Goal: Task Accomplishment & Management: Manage account settings

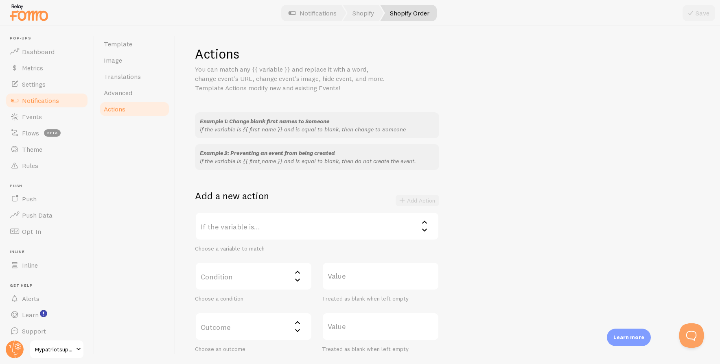
scroll to position [125, 0]
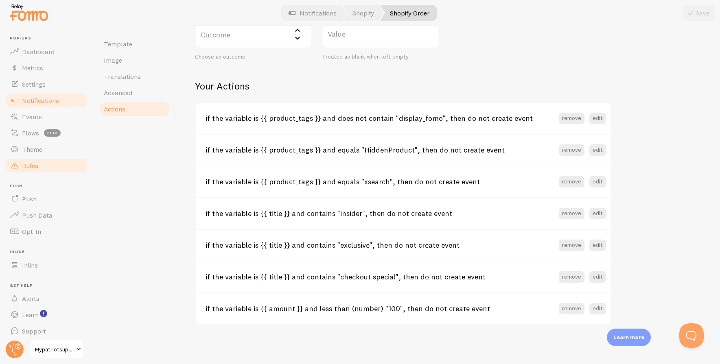
click at [33, 165] on span "Rules" at bounding box center [30, 166] width 16 height 8
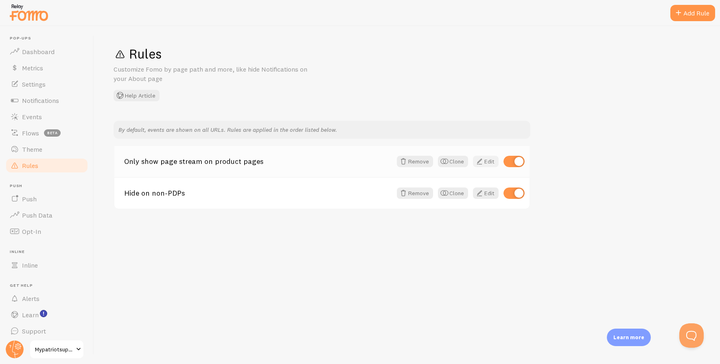
click at [483, 160] on span at bounding box center [480, 162] width 10 height 10
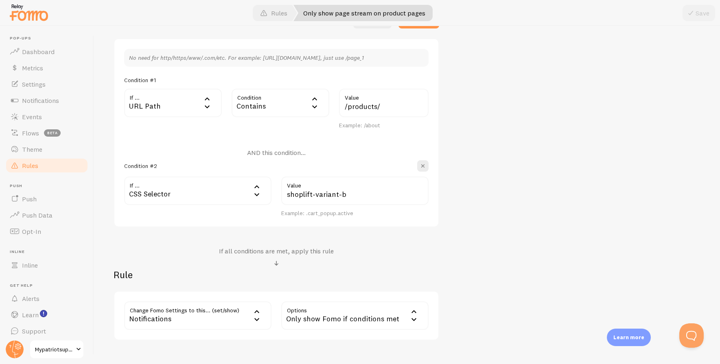
scroll to position [210, 0]
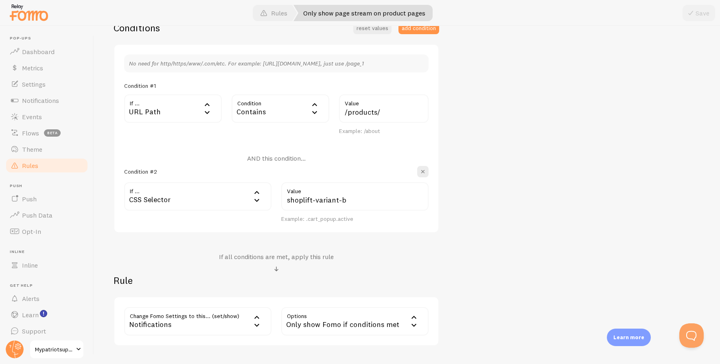
click at [549, 262] on div "Only show page stream on product pages Title Example: Checkout Page Description…" at bounding box center [407, 128] width 587 height 435
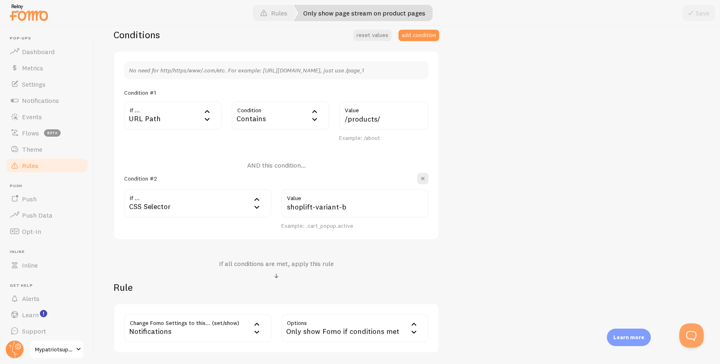
scroll to position [201, 0]
click at [42, 98] on span "Notifications" at bounding box center [40, 101] width 37 height 8
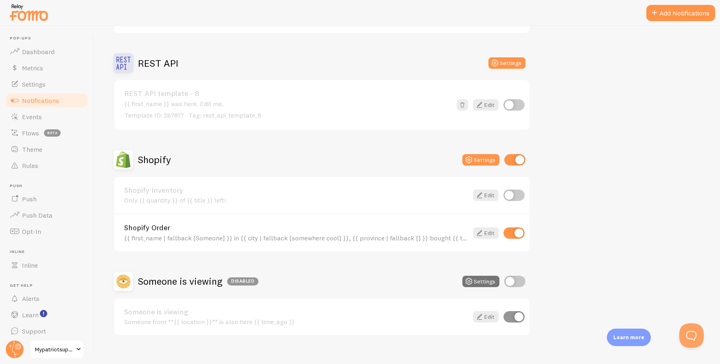
scroll to position [349, 0]
click at [476, 156] on button "Settings" at bounding box center [481, 158] width 37 height 11
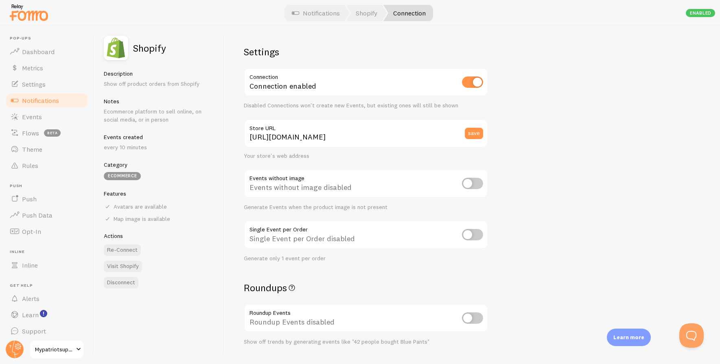
click at [43, 103] on span "Notifications" at bounding box center [40, 101] width 37 height 8
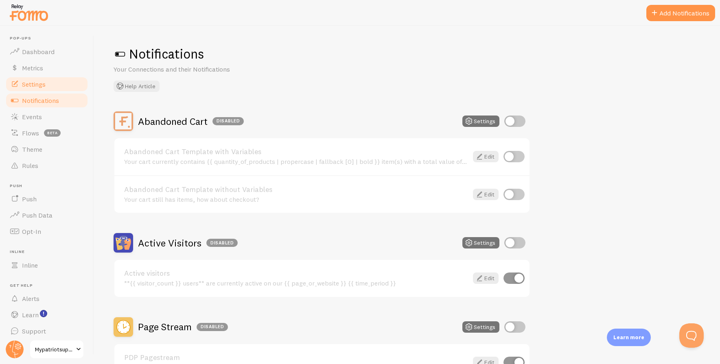
click at [37, 81] on span "Settings" at bounding box center [34, 84] width 24 height 8
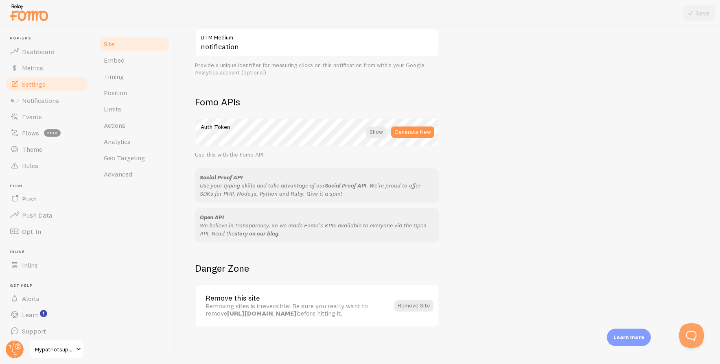
scroll to position [453, 0]
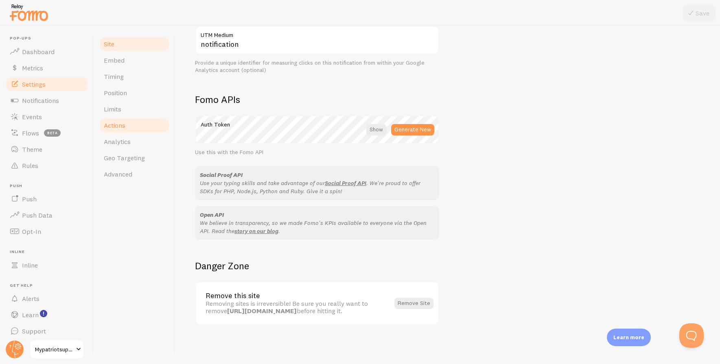
click at [127, 124] on link "Actions" at bounding box center [134, 125] width 71 height 16
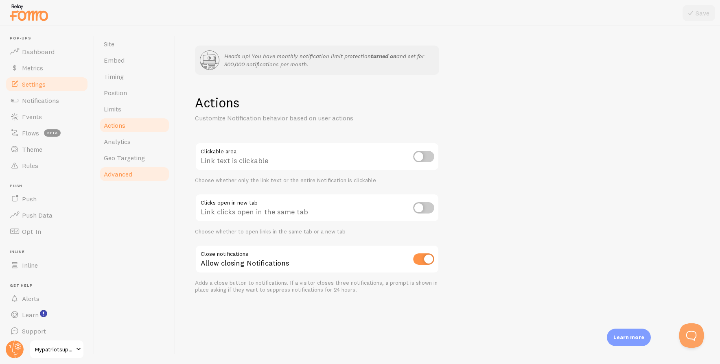
click at [132, 174] on span "Advanced" at bounding box center [118, 174] width 29 height 8
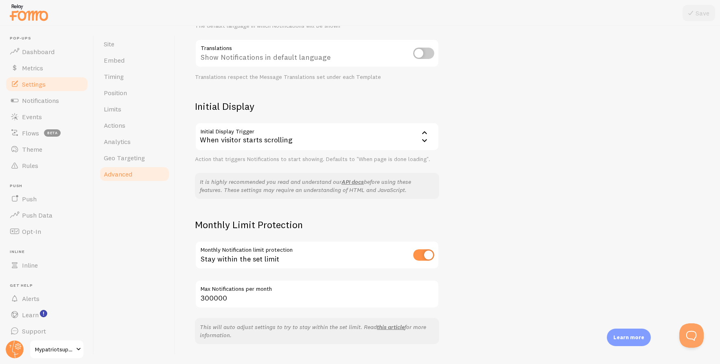
scroll to position [195, 0]
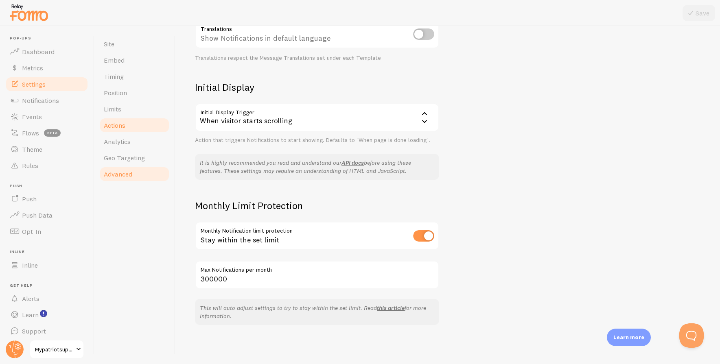
click at [121, 128] on span "Actions" at bounding box center [115, 125] width 22 height 8
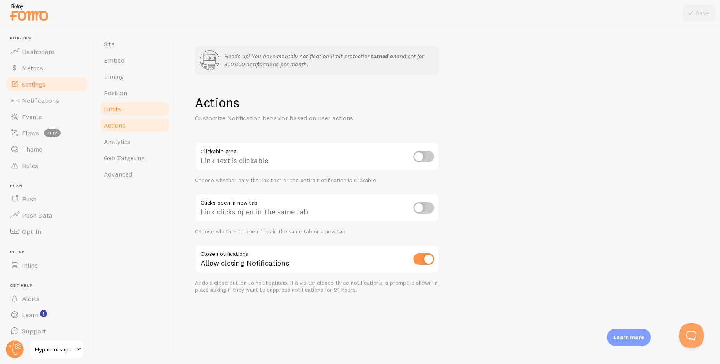
click at [134, 109] on link "Limits" at bounding box center [134, 109] width 71 height 16
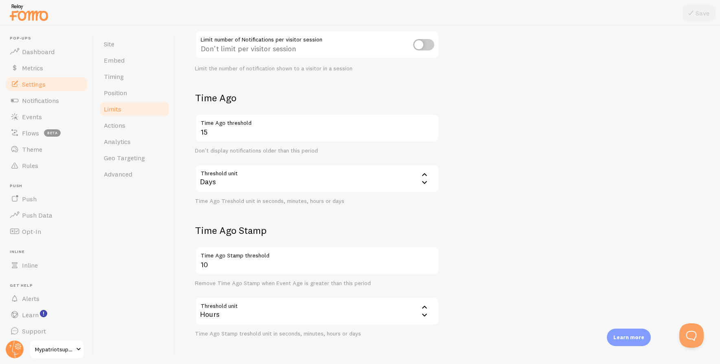
scroll to position [213, 0]
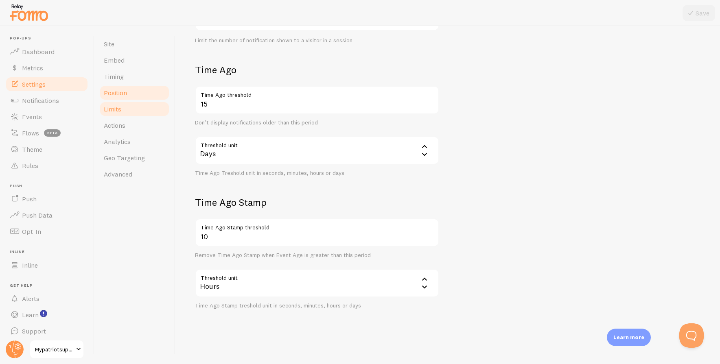
click at [125, 91] on span "Position" at bounding box center [115, 93] width 23 height 8
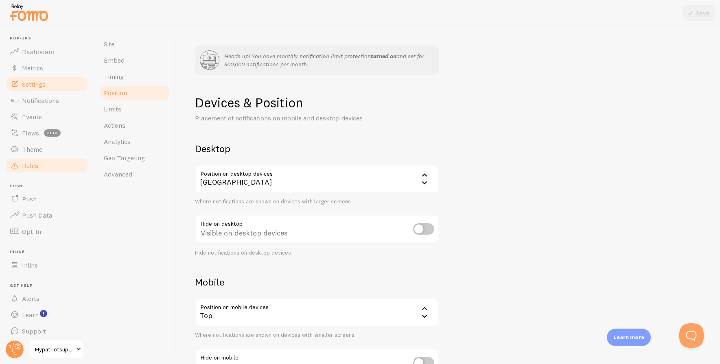
click at [49, 163] on link "Rules" at bounding box center [47, 166] width 84 height 16
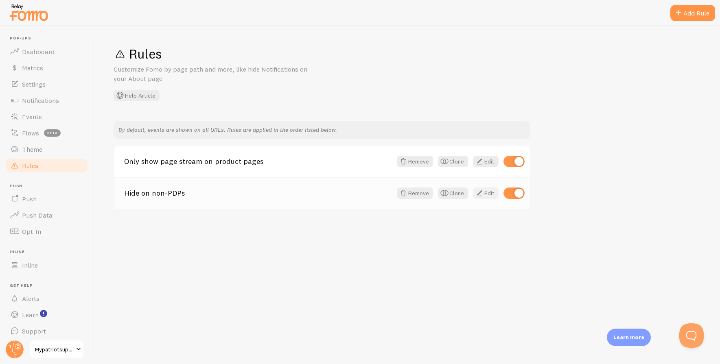
click at [480, 191] on span at bounding box center [480, 194] width 10 height 10
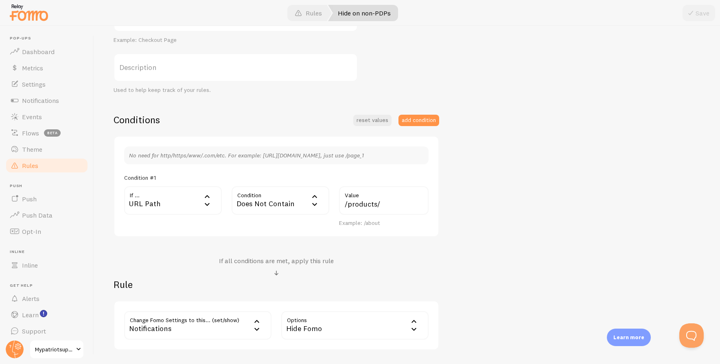
scroll to position [111, 0]
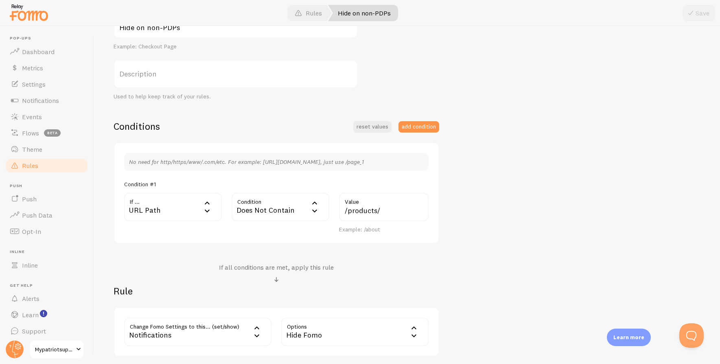
click at [42, 164] on link "Rules" at bounding box center [47, 166] width 84 height 16
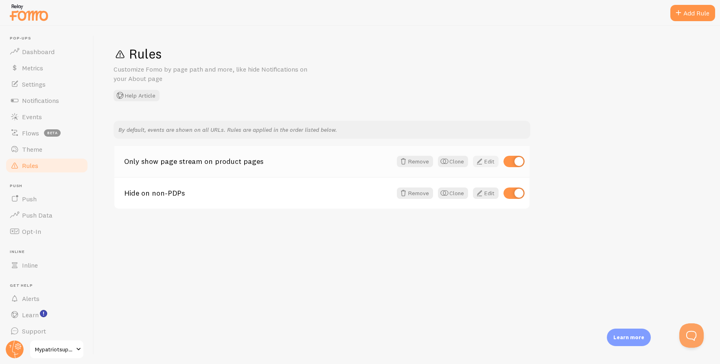
click at [485, 163] on link "Edit" at bounding box center [486, 161] width 26 height 11
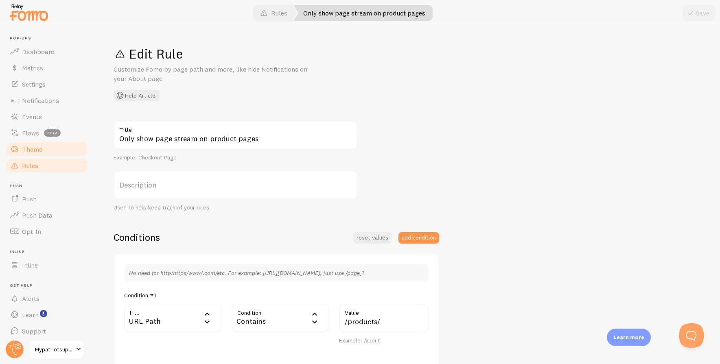
click at [36, 151] on span "Theme" at bounding box center [32, 149] width 20 height 8
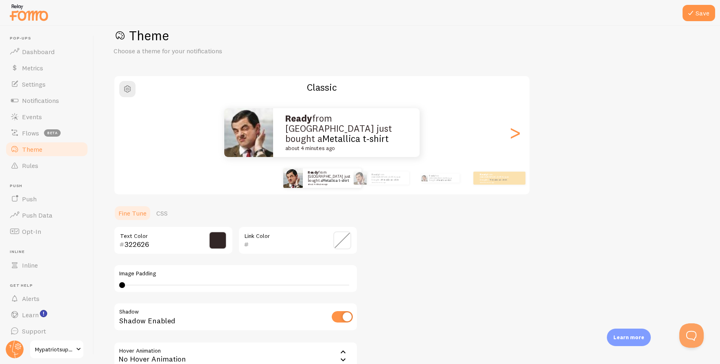
scroll to position [107, 0]
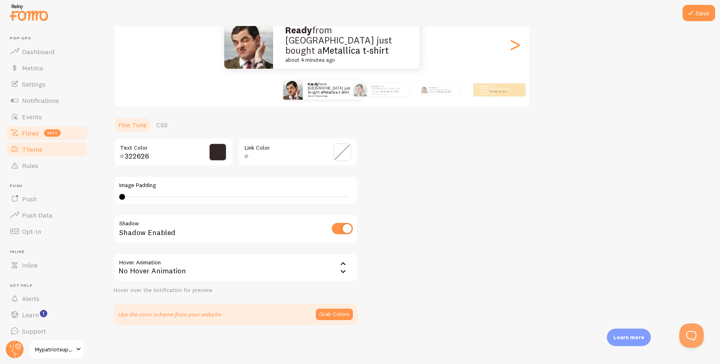
click at [35, 134] on span "Flows" at bounding box center [30, 133] width 17 height 8
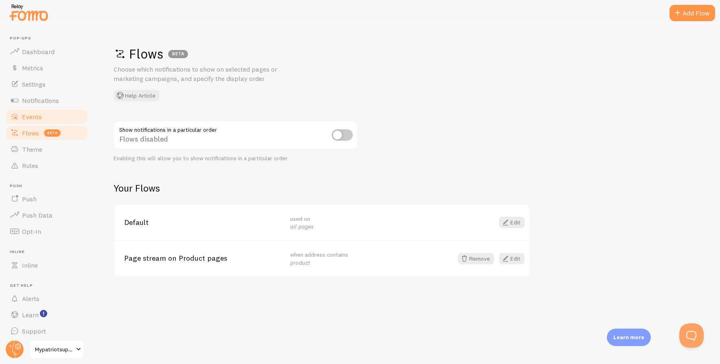
click at [31, 119] on span "Events" at bounding box center [32, 117] width 20 height 8
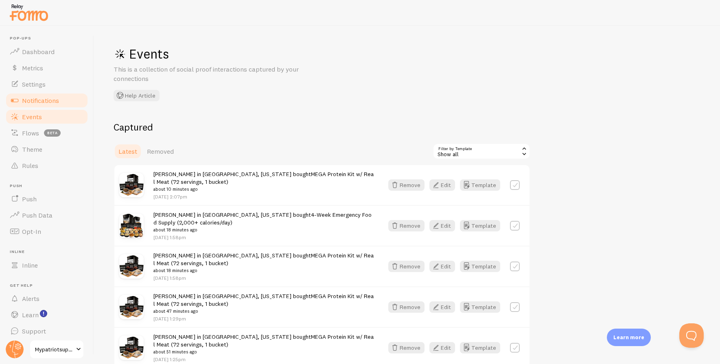
click at [29, 97] on span "Notifications" at bounding box center [40, 101] width 37 height 8
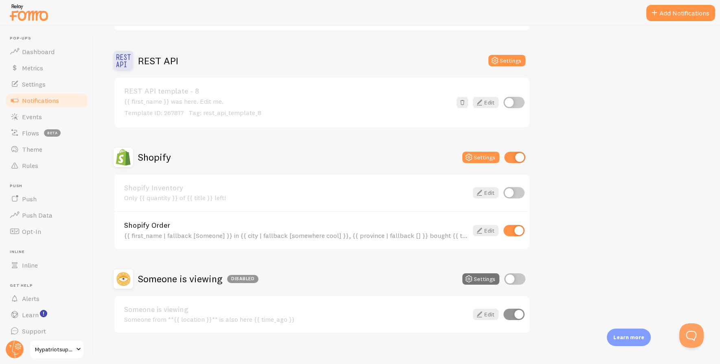
scroll to position [359, 0]
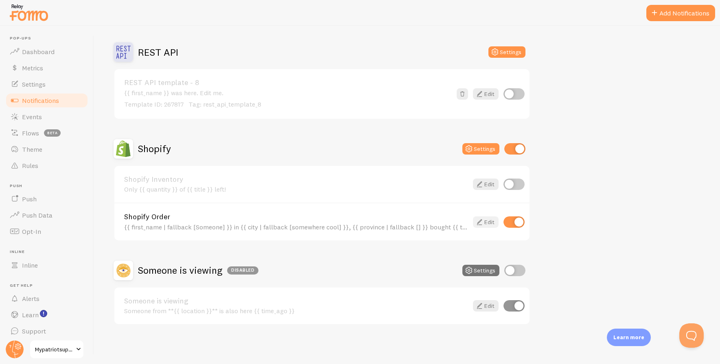
click at [479, 222] on icon at bounding box center [480, 222] width 10 height 10
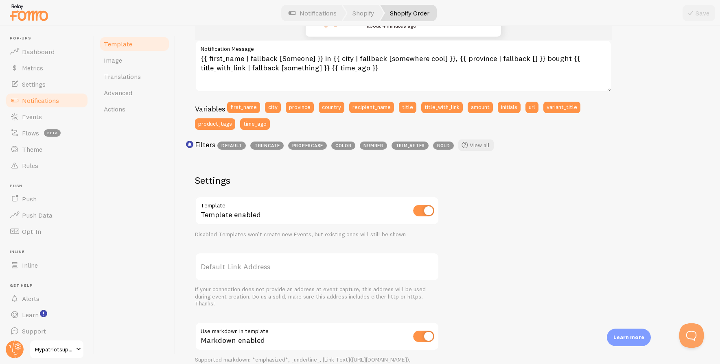
scroll to position [260, 0]
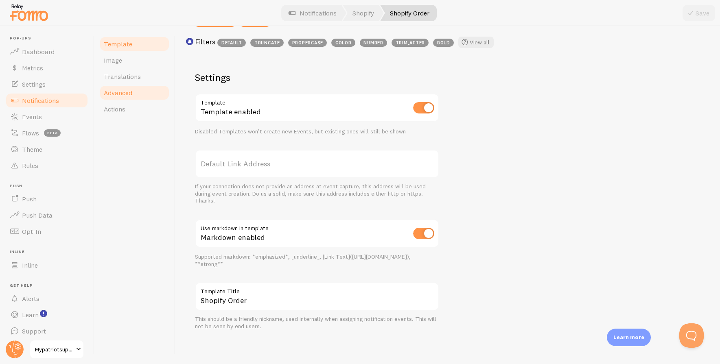
click at [123, 94] on span "Advanced" at bounding box center [118, 93] width 29 height 8
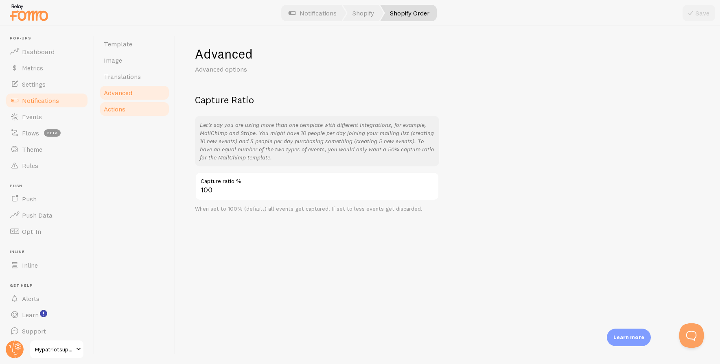
click at [123, 104] on link "Actions" at bounding box center [134, 109] width 71 height 16
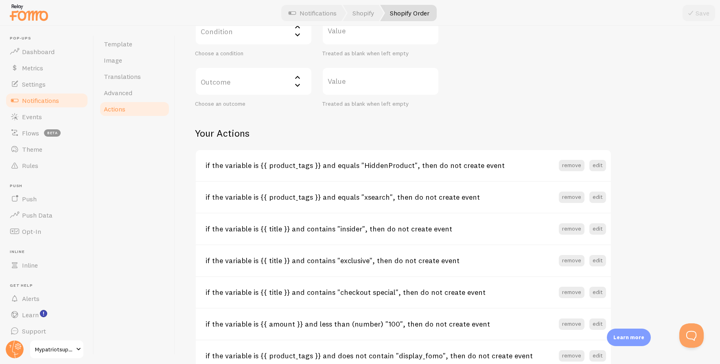
scroll to position [293, 0]
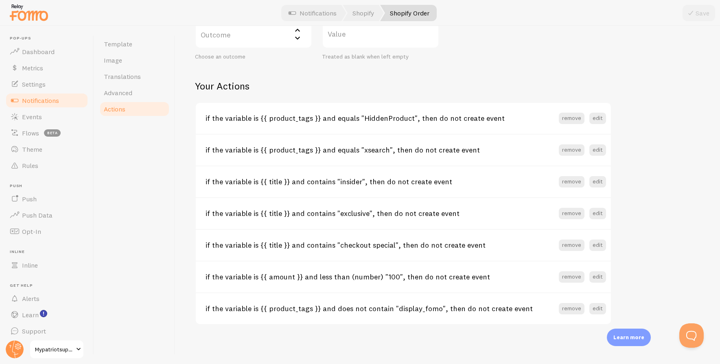
click at [41, 101] on span "Notifications" at bounding box center [40, 101] width 37 height 8
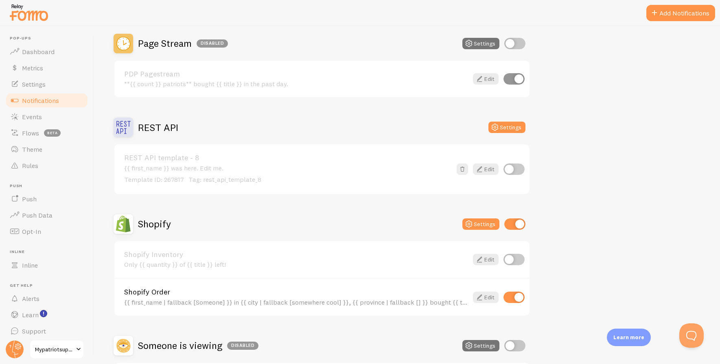
scroll to position [233, 0]
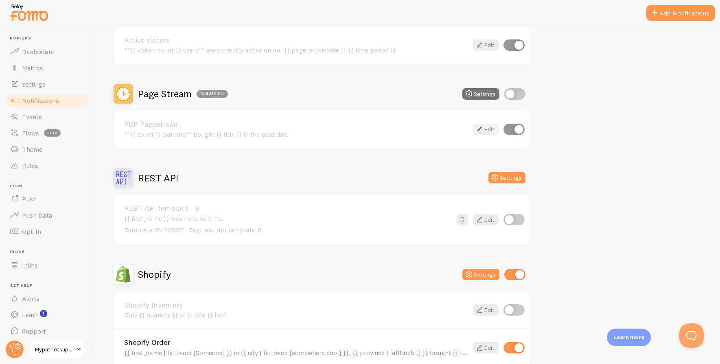
click at [493, 130] on link "Edit" at bounding box center [486, 129] width 26 height 11
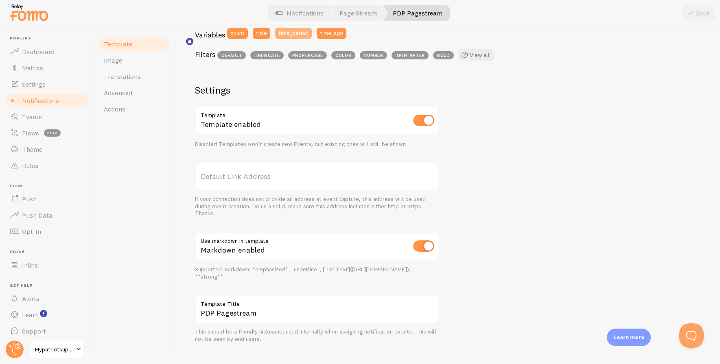
scroll to position [244, 0]
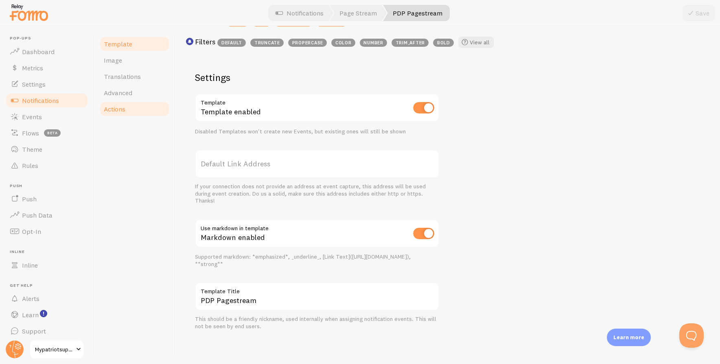
click at [125, 112] on span "Actions" at bounding box center [115, 109] width 22 height 8
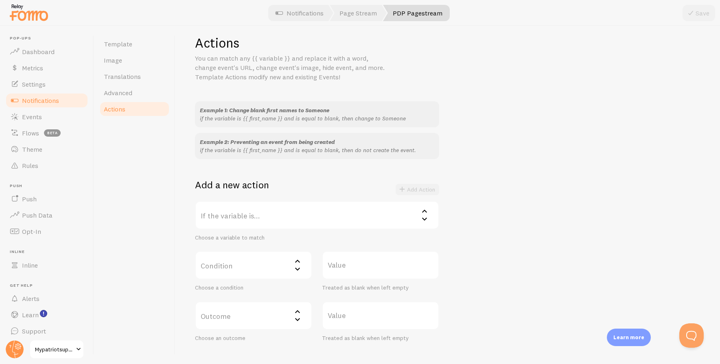
scroll to position [59, 0]
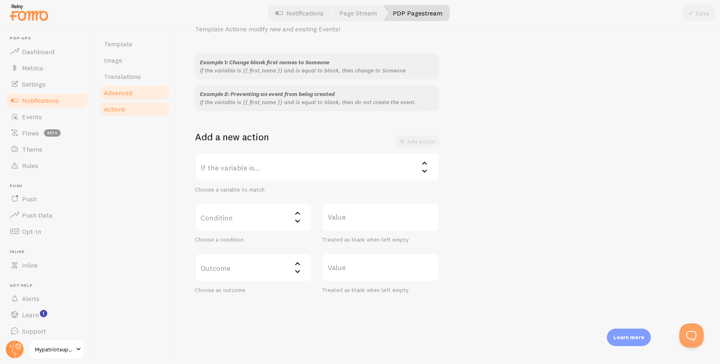
click at [125, 92] on span "Advanced" at bounding box center [118, 93] width 29 height 8
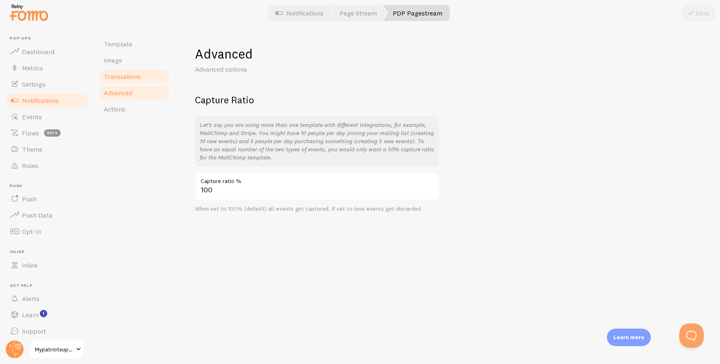
click at [134, 77] on span "Translations" at bounding box center [122, 76] width 37 height 8
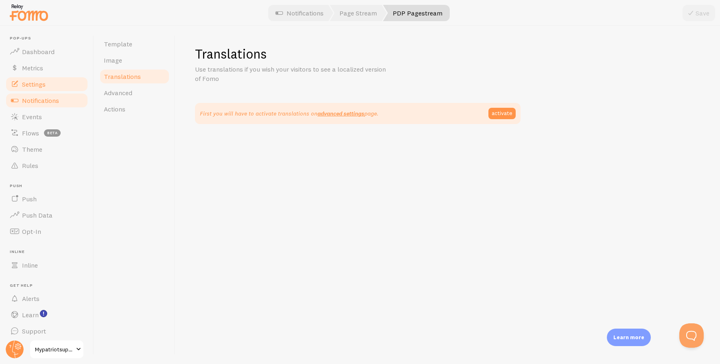
click at [41, 87] on span "Settings" at bounding box center [34, 84] width 24 height 8
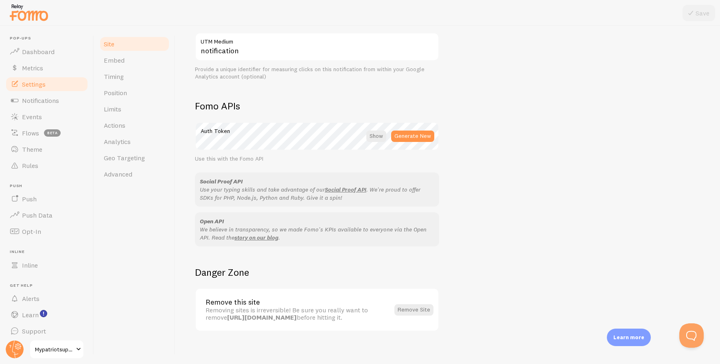
scroll to position [453, 0]
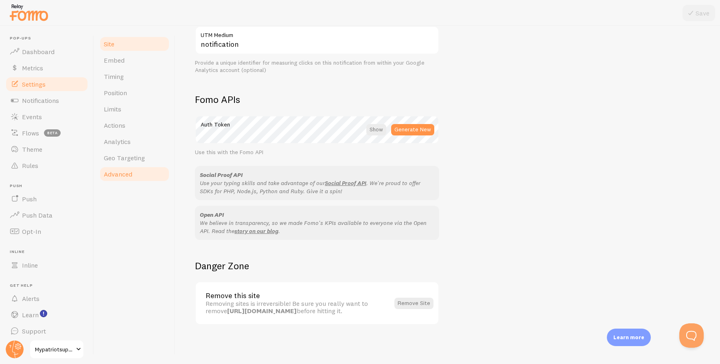
click at [139, 176] on link "Advanced" at bounding box center [134, 174] width 71 height 16
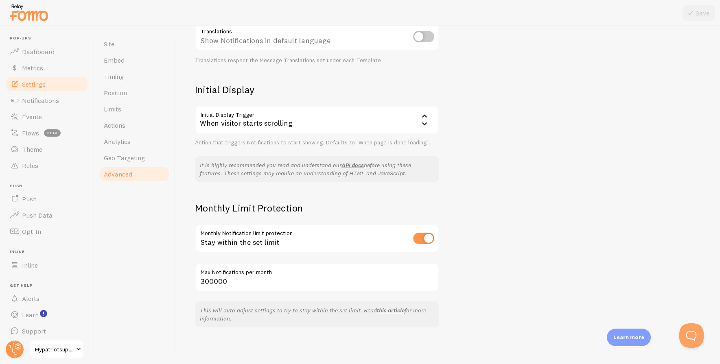
scroll to position [195, 0]
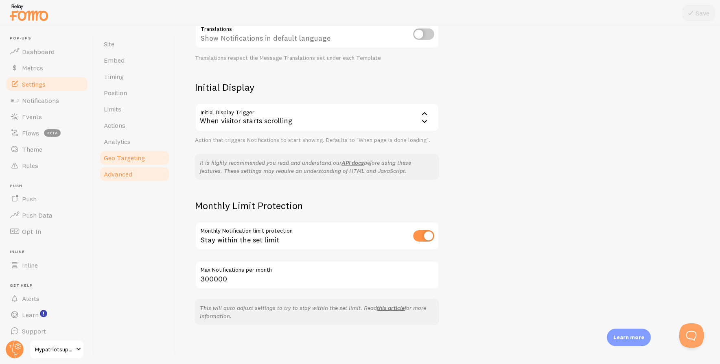
click at [129, 156] on span "Geo Targeting" at bounding box center [124, 158] width 41 height 8
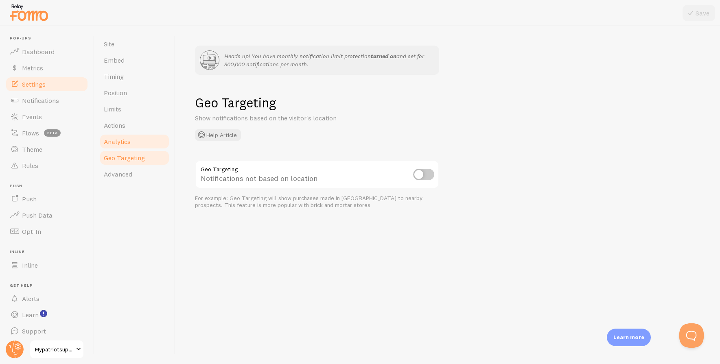
click at [134, 142] on link "Analytics" at bounding box center [134, 142] width 71 height 16
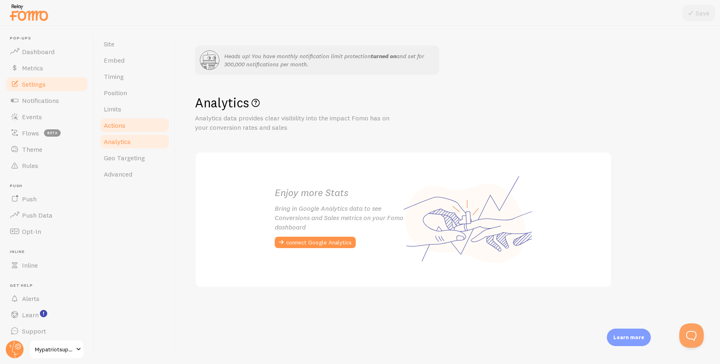
click at [122, 123] on span "Actions" at bounding box center [115, 125] width 22 height 8
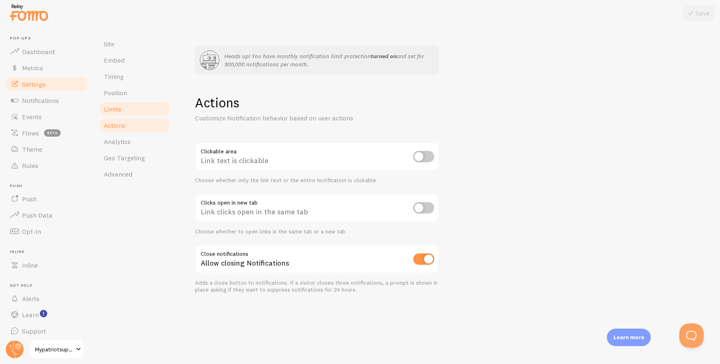
click at [119, 109] on span "Limits" at bounding box center [113, 109] width 18 height 8
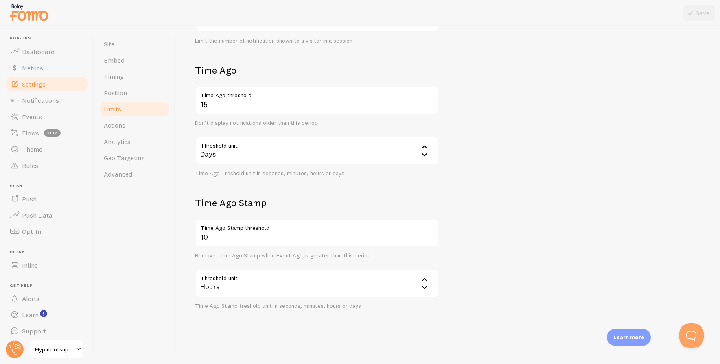
scroll to position [213, 0]
click at [130, 94] on link "Position" at bounding box center [134, 93] width 71 height 16
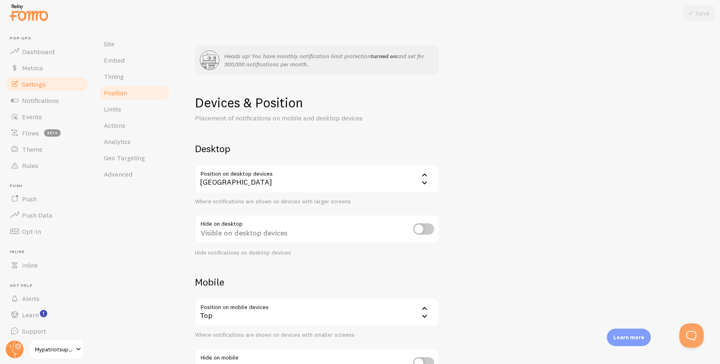
scroll to position [65, 0]
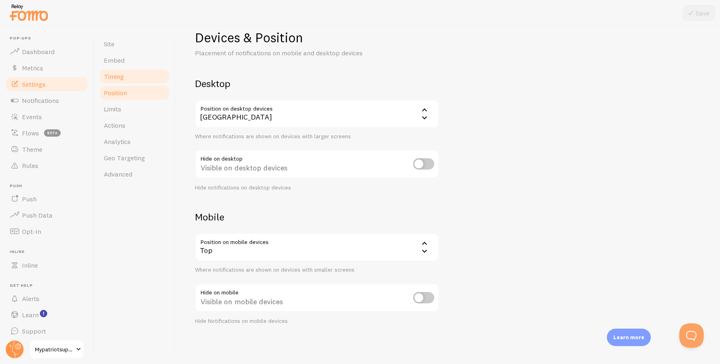
click at [115, 77] on span "Timing" at bounding box center [114, 76] width 20 height 8
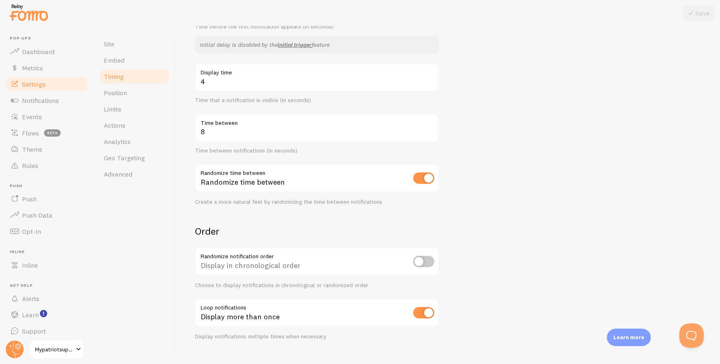
scroll to position [190, 0]
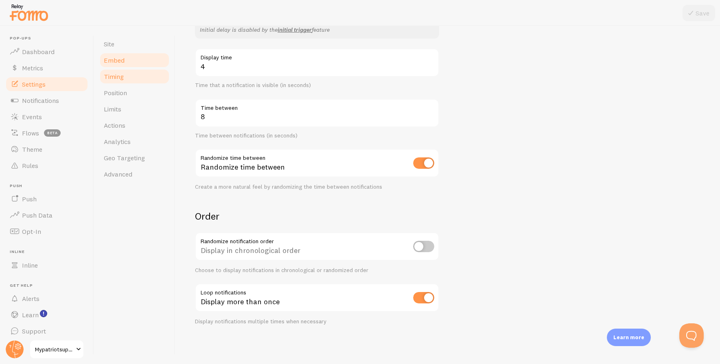
click at [130, 59] on link "Embed" at bounding box center [134, 60] width 71 height 16
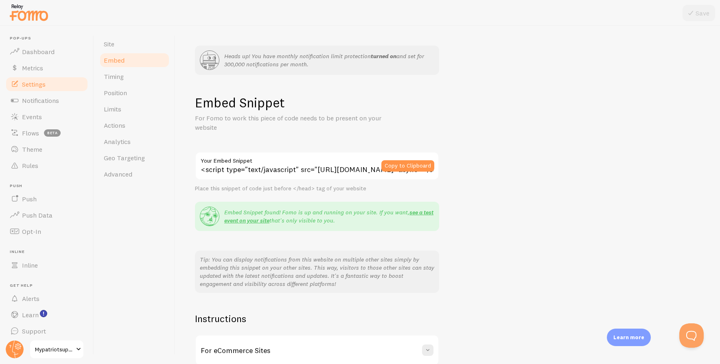
scroll to position [81, 0]
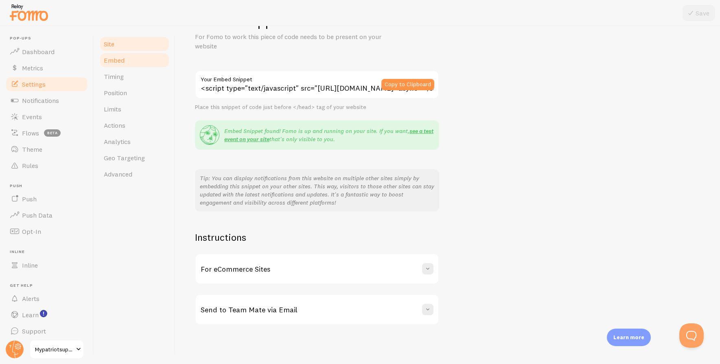
click at [155, 45] on link "Site" at bounding box center [134, 44] width 71 height 16
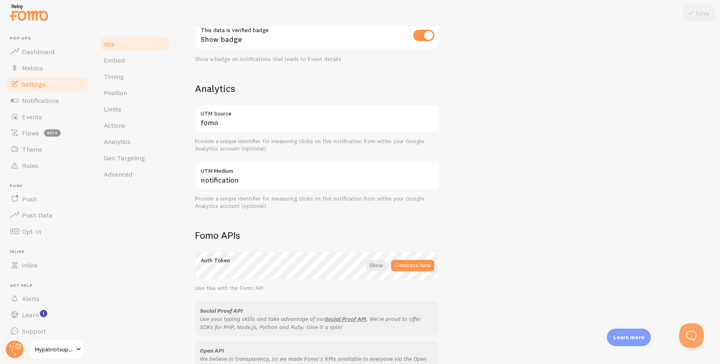
scroll to position [453, 0]
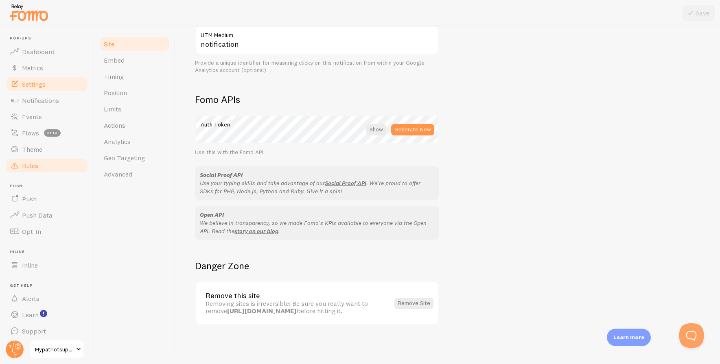
click at [34, 164] on span "Rules" at bounding box center [30, 166] width 16 height 8
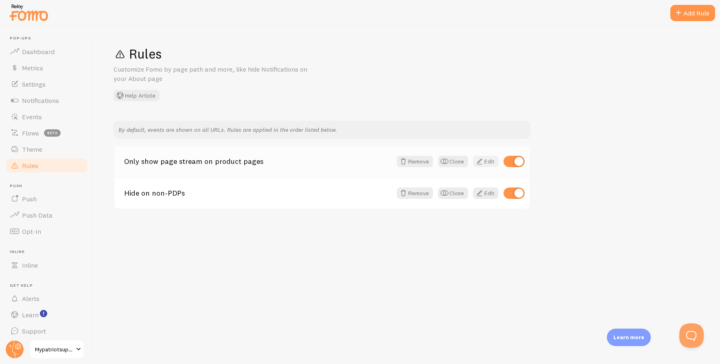
click at [487, 162] on link "Edit" at bounding box center [486, 161] width 26 height 11
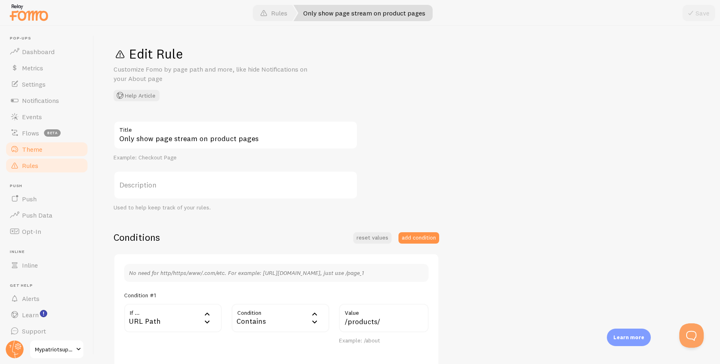
click at [32, 149] on span "Theme" at bounding box center [32, 149] width 20 height 8
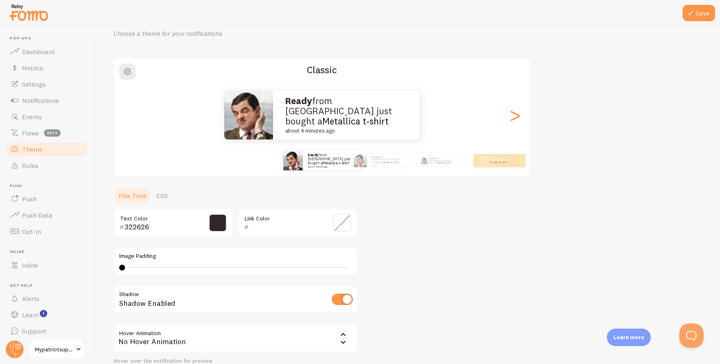
scroll to position [107, 0]
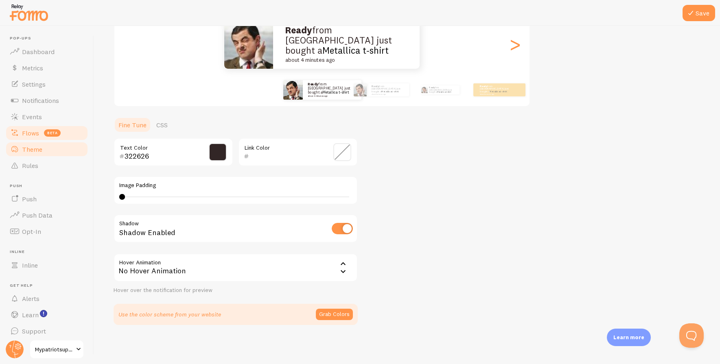
click at [31, 129] on span "Flows" at bounding box center [30, 133] width 17 height 8
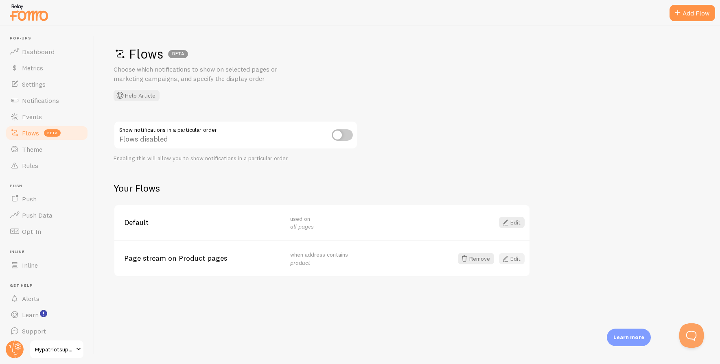
click at [514, 259] on link "Edit" at bounding box center [512, 258] width 26 height 11
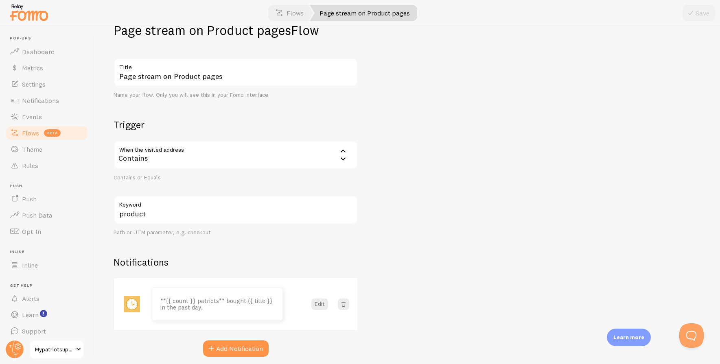
scroll to position [55, 0]
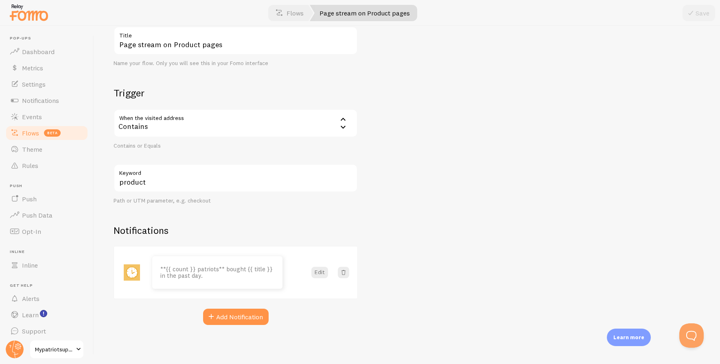
click at [32, 133] on span "Flows" at bounding box center [30, 133] width 17 height 8
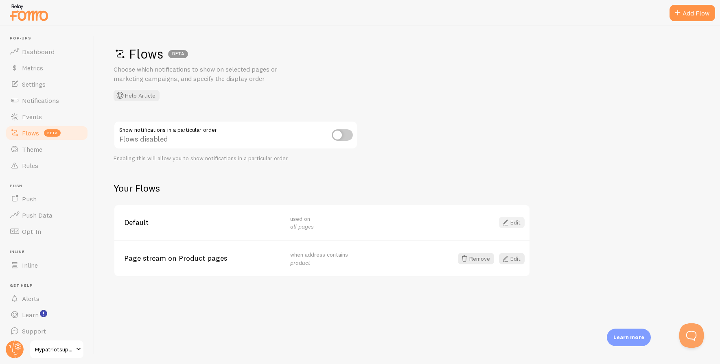
click at [516, 223] on link "Edit" at bounding box center [512, 222] width 26 height 11
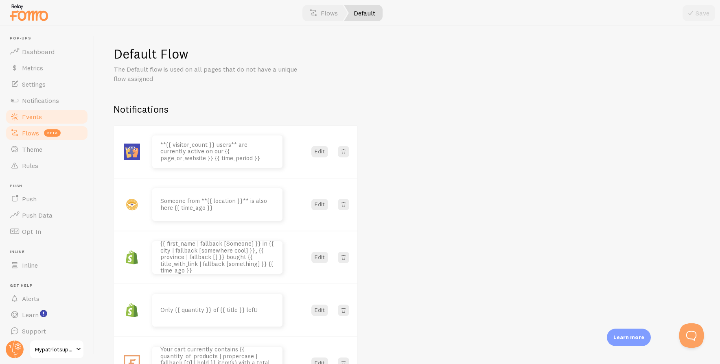
click at [45, 117] on link "Events" at bounding box center [47, 117] width 84 height 16
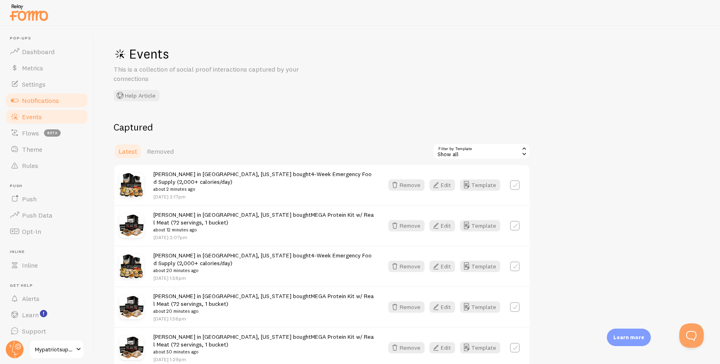
click at [41, 102] on span "Notifications" at bounding box center [40, 101] width 37 height 8
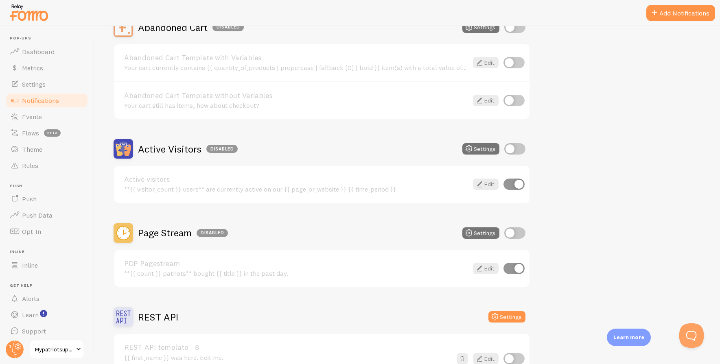
scroll to position [127, 0]
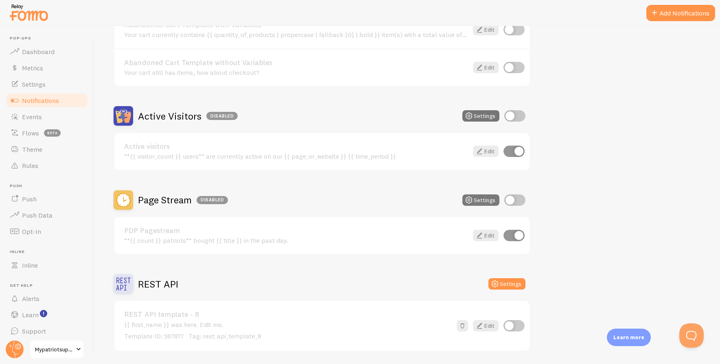
click at [478, 200] on button "Settings" at bounding box center [481, 200] width 37 height 11
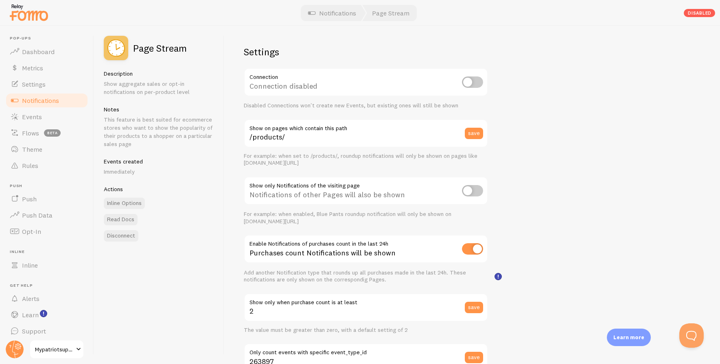
click at [477, 187] on input "checkbox" at bounding box center [472, 190] width 21 height 11
checkbox input "true"
click at [46, 99] on span "Notifications" at bounding box center [40, 101] width 37 height 8
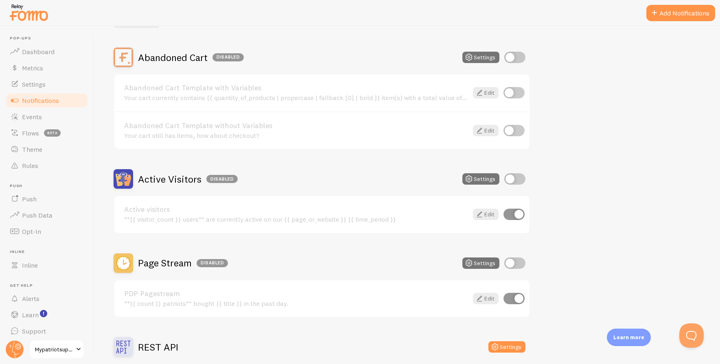
scroll to position [64, 0]
click at [524, 262] on input "checkbox" at bounding box center [515, 262] width 21 height 11
checkbox input "true"
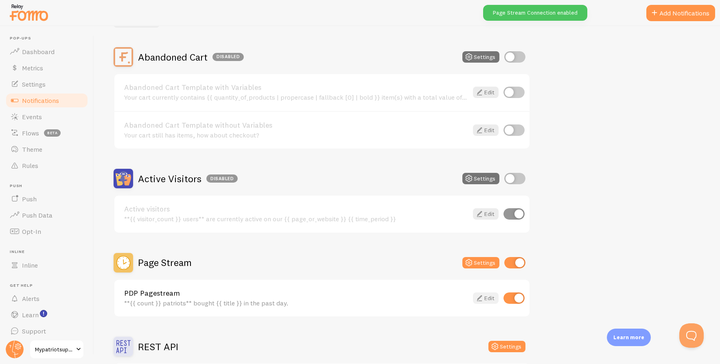
click at [488, 301] on link "Edit" at bounding box center [486, 298] width 26 height 11
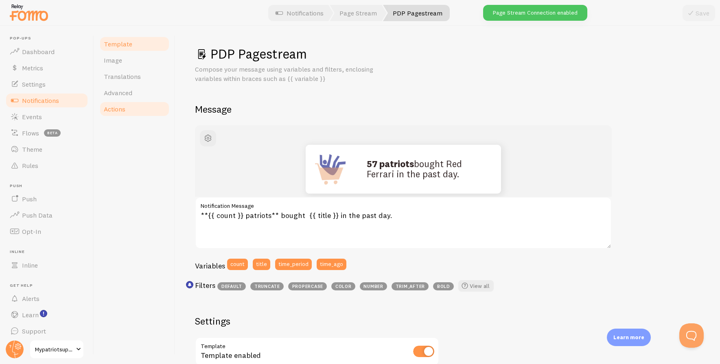
click at [117, 108] on span "Actions" at bounding box center [115, 109] width 22 height 8
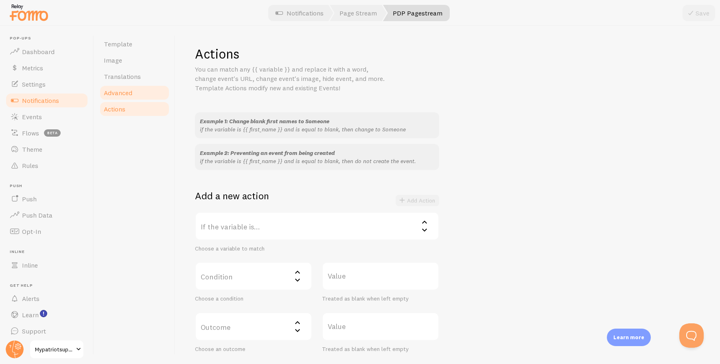
click at [122, 93] on span "Advanced" at bounding box center [118, 93] width 29 height 8
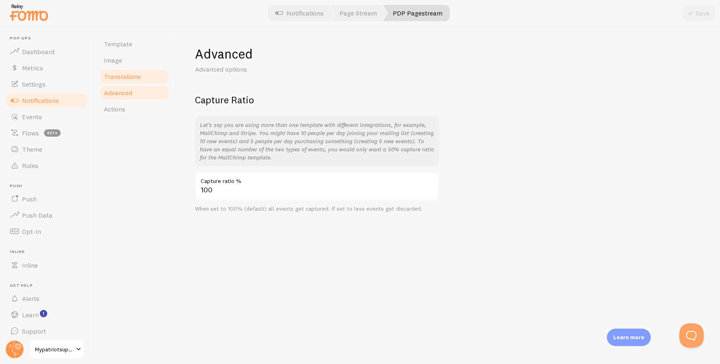
click at [124, 76] on span "Translations" at bounding box center [122, 76] width 37 height 8
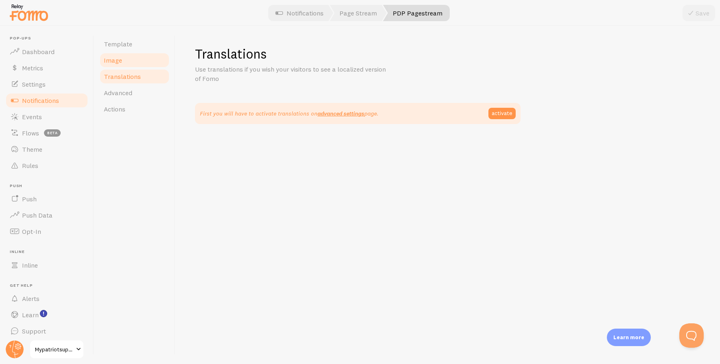
click at [124, 58] on link "Image" at bounding box center [134, 60] width 71 height 16
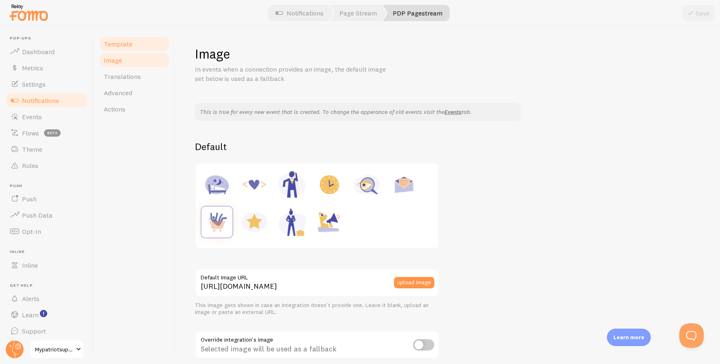
click at [124, 47] on span "Template" at bounding box center [118, 44] width 29 height 8
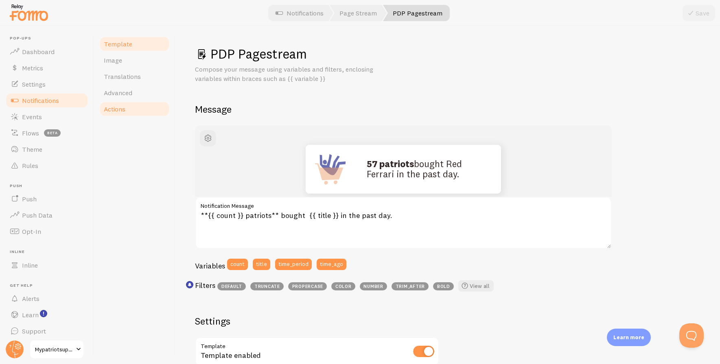
click at [108, 110] on span "Actions" at bounding box center [115, 109] width 22 height 8
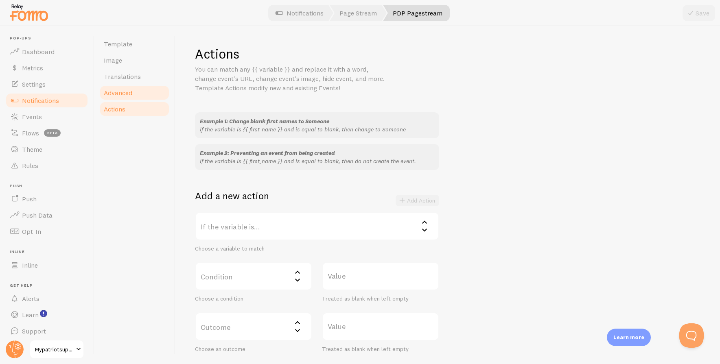
click at [131, 94] on span "Advanced" at bounding box center [118, 93] width 29 height 8
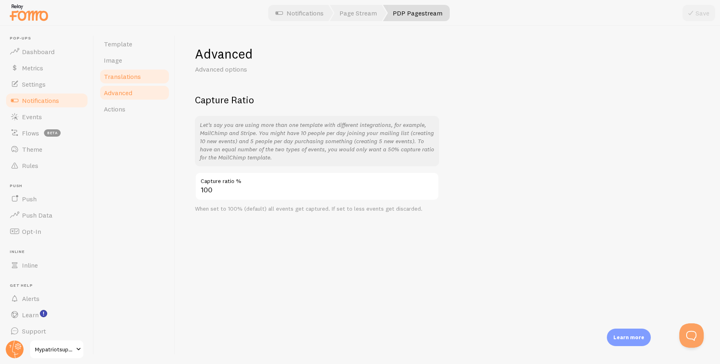
click at [129, 79] on span "Translations" at bounding box center [122, 76] width 37 height 8
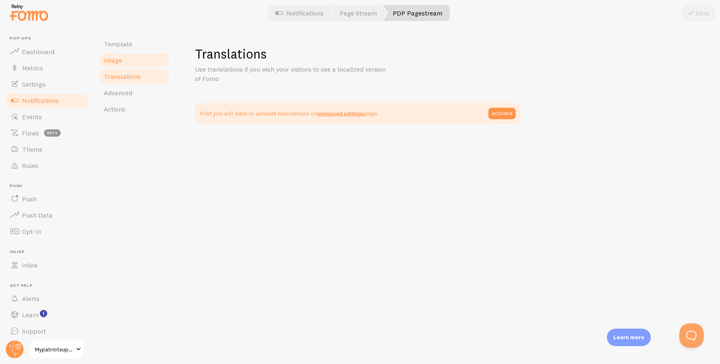
click at [126, 61] on link "Image" at bounding box center [134, 60] width 71 height 16
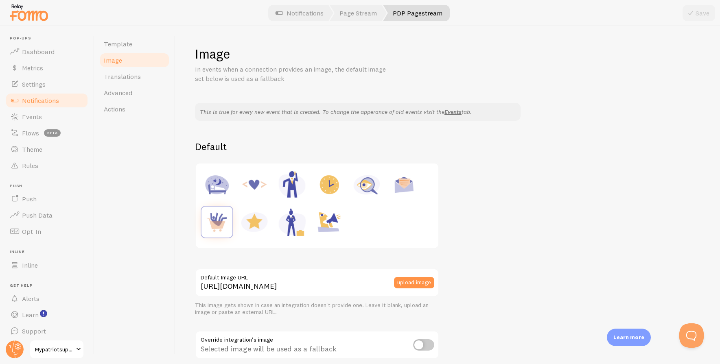
click at [49, 97] on span "Notifications" at bounding box center [40, 101] width 37 height 8
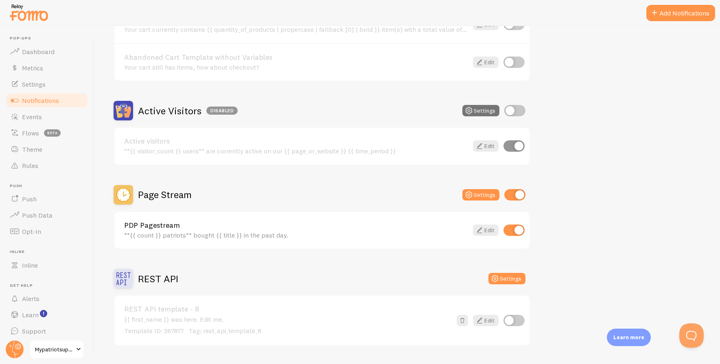
scroll to position [133, 0]
click at [480, 197] on button "Settings" at bounding box center [481, 194] width 37 height 11
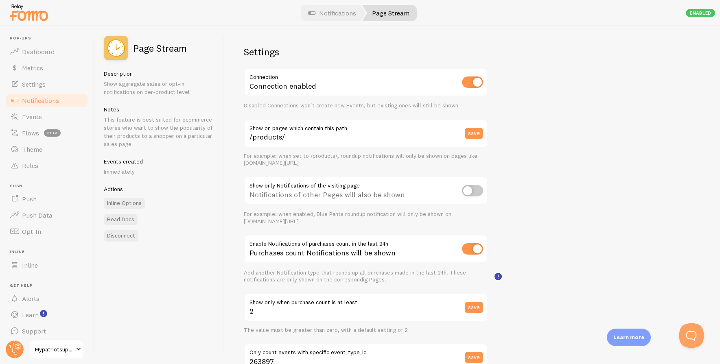
click at [480, 193] on input "checkbox" at bounding box center [472, 190] width 21 height 11
checkbox input "true"
